Goal: Find specific page/section: Find specific page/section

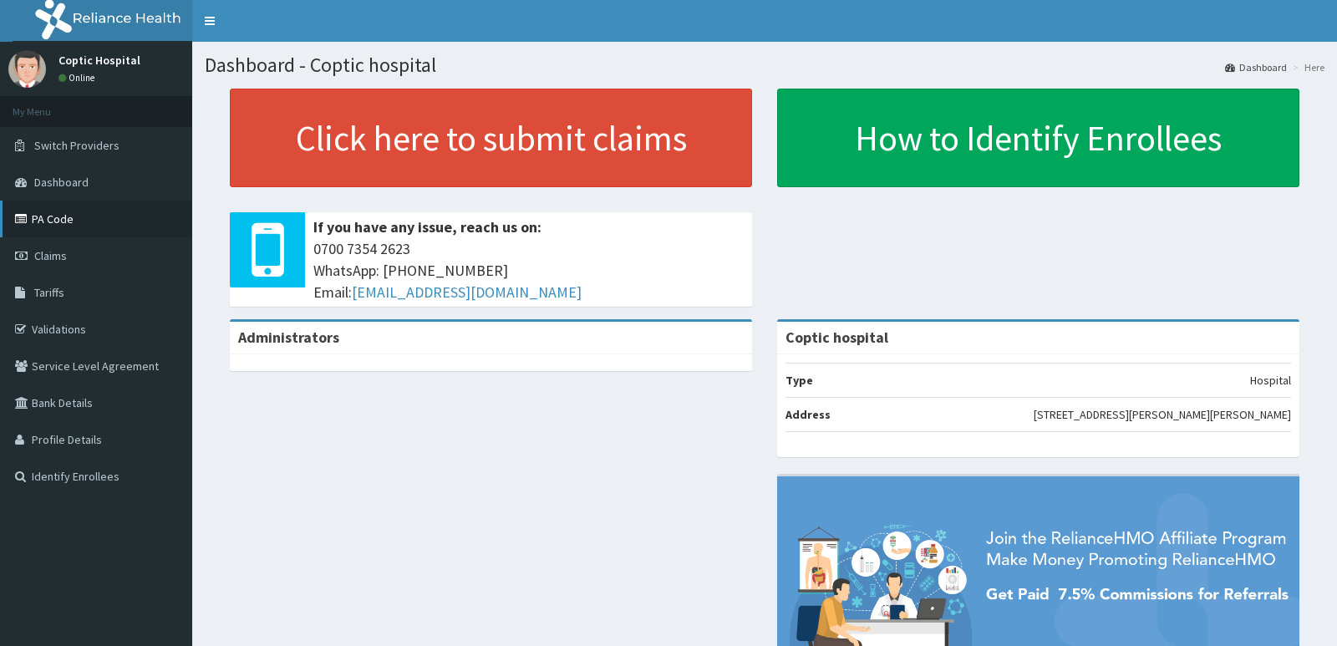
click at [80, 226] on link "PA Code" at bounding box center [96, 219] width 192 height 37
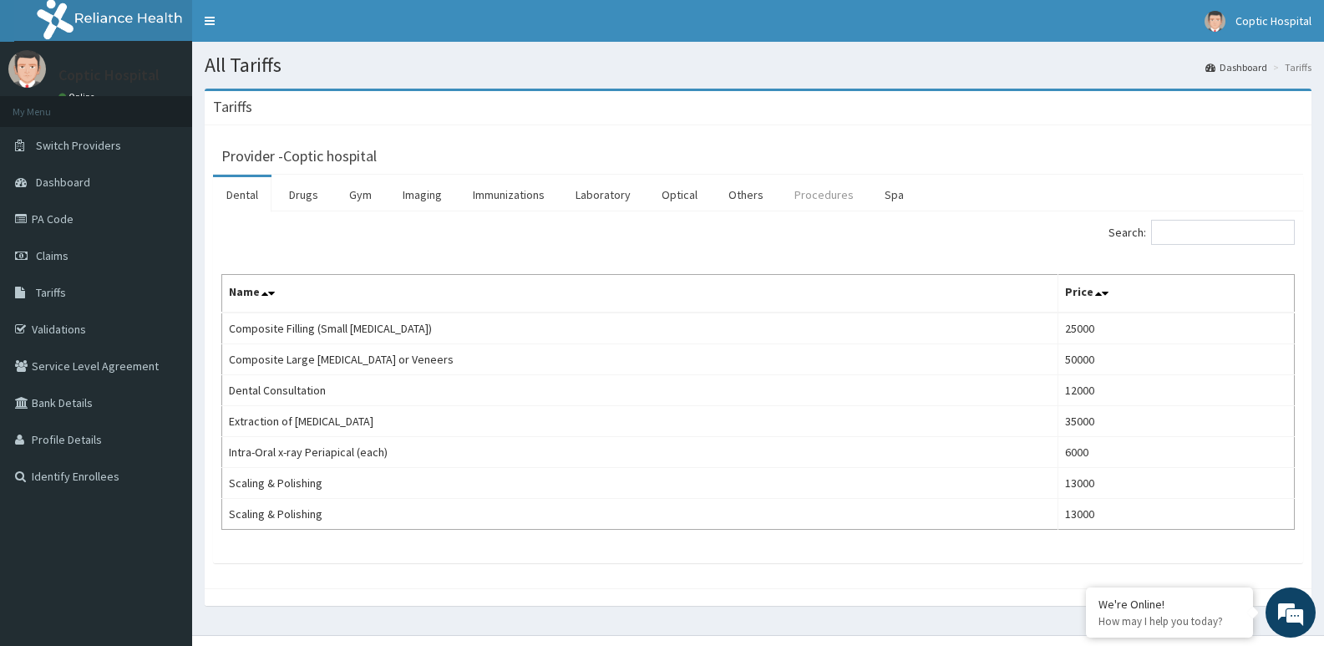
click at [819, 180] on link "Procedures" at bounding box center [824, 194] width 86 height 35
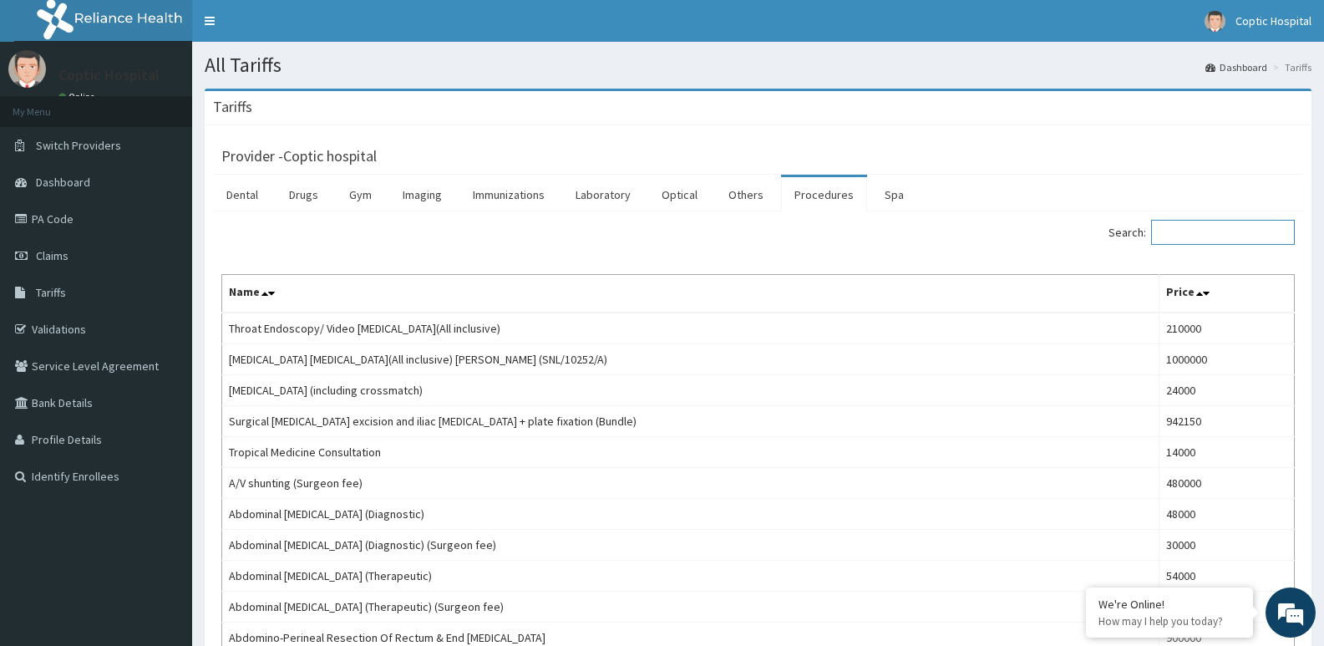
click at [1219, 239] on input "Search:" at bounding box center [1223, 232] width 144 height 25
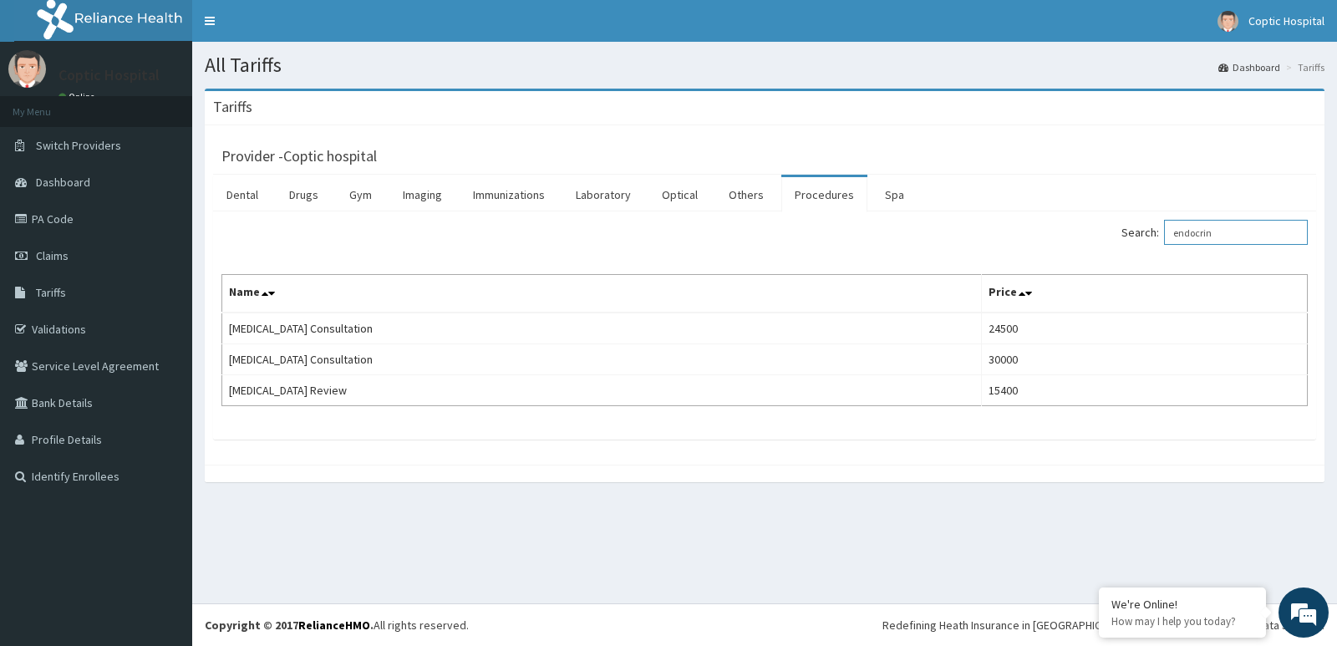
type input "endocrin"
click at [58, 211] on link "PA Code" at bounding box center [96, 219] width 192 height 37
